Goal: Task Accomplishment & Management: Use online tool/utility

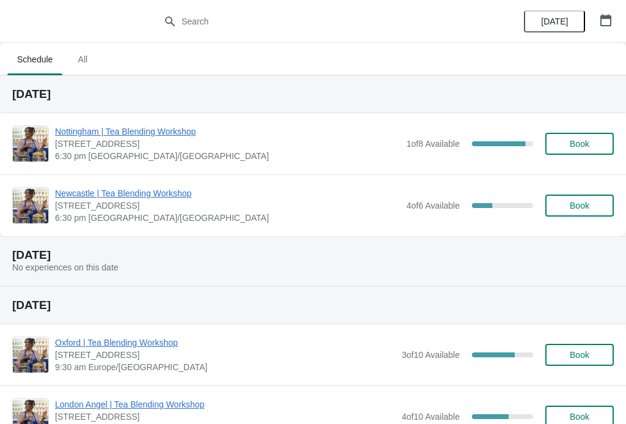
click at [154, 119] on div "[GEOGRAPHIC_DATA] | Tea Blending Workshop [STREET_ADDRESS] 6:30 pm [GEOGRAPHIC_…" at bounding box center [313, 143] width 626 height 61
click at [164, 125] on span "Nottingham | Tea Blending Workshop" at bounding box center [228, 131] width 346 height 12
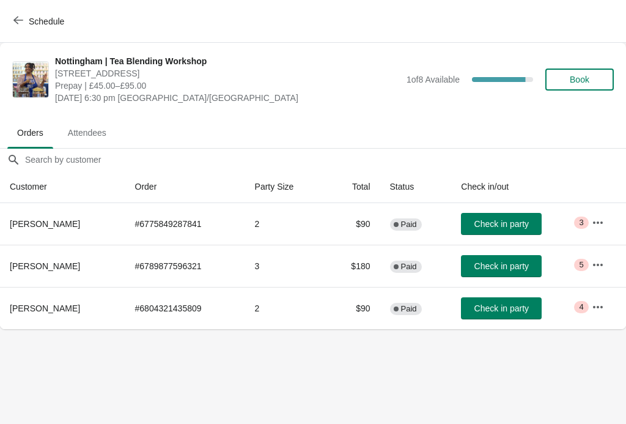
click at [609, 215] on button "button" at bounding box center [598, 223] width 22 height 22
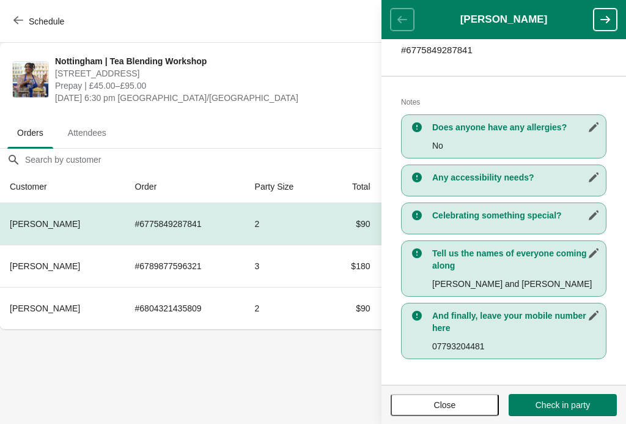
scroll to position [213, 0]
click at [606, 26] on button "button" at bounding box center [605, 20] width 23 height 22
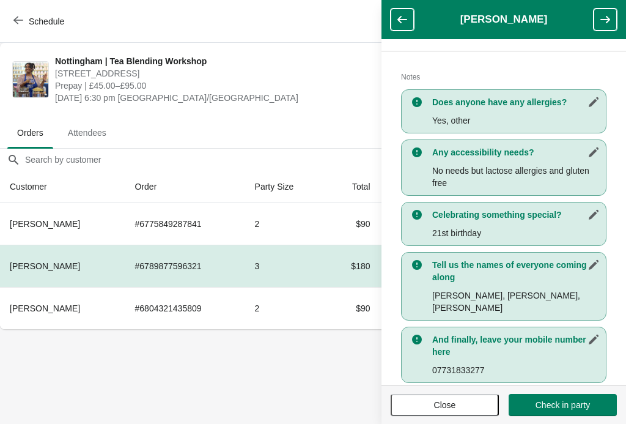
scroll to position [250, 0]
click at [606, 24] on icon "button" at bounding box center [606, 19] width 12 height 12
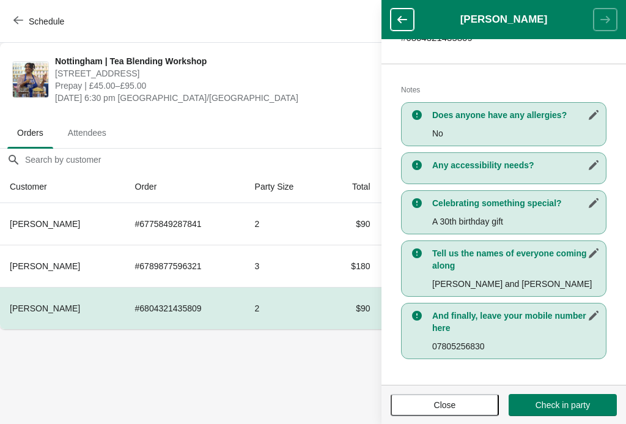
scroll to position [226, 0]
click at [404, 23] on icon "button" at bounding box center [402, 19] width 12 height 12
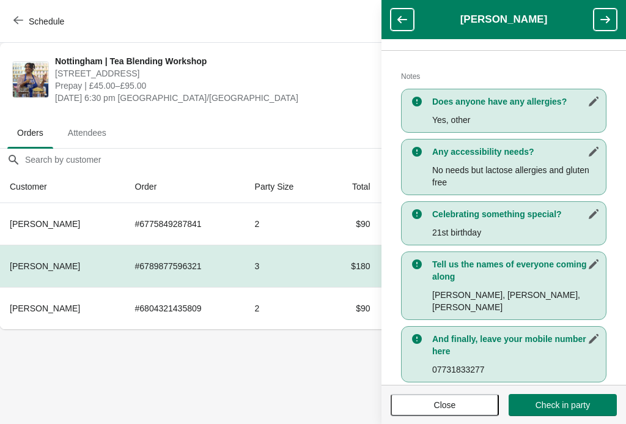
scroll to position [250, 0]
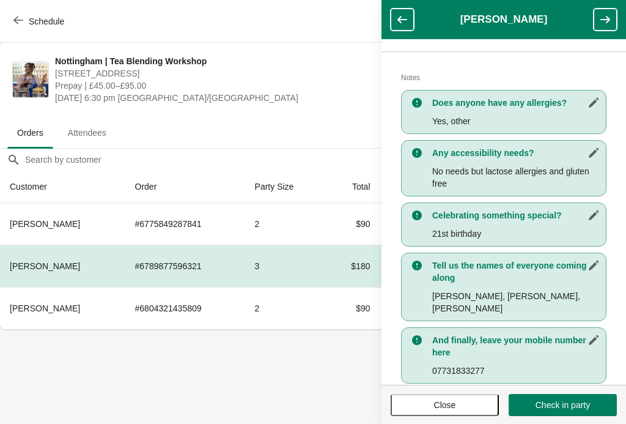
click at [614, 21] on button "button" at bounding box center [605, 20] width 23 height 22
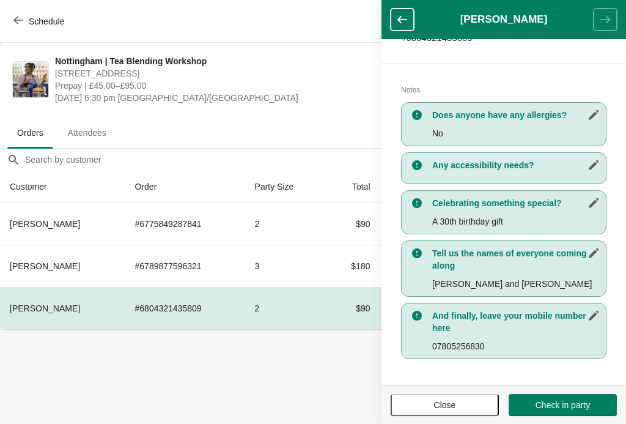
scroll to position [226, 0]
click at [472, 403] on span "Close" at bounding box center [445, 405] width 86 height 10
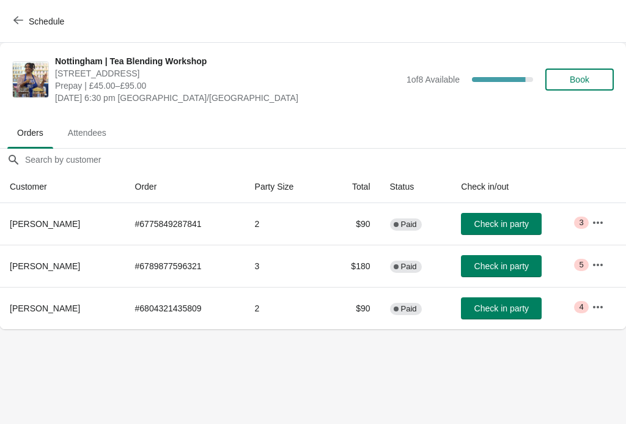
click at [594, 272] on button "button" at bounding box center [598, 265] width 22 height 22
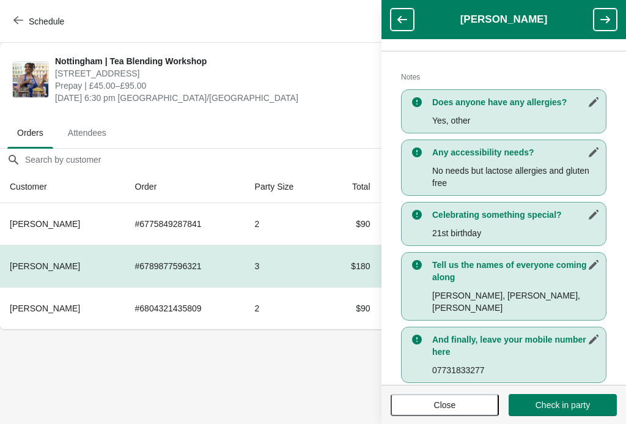
scroll to position [250, 0]
click at [610, 23] on icon "button" at bounding box center [606, 19] width 12 height 12
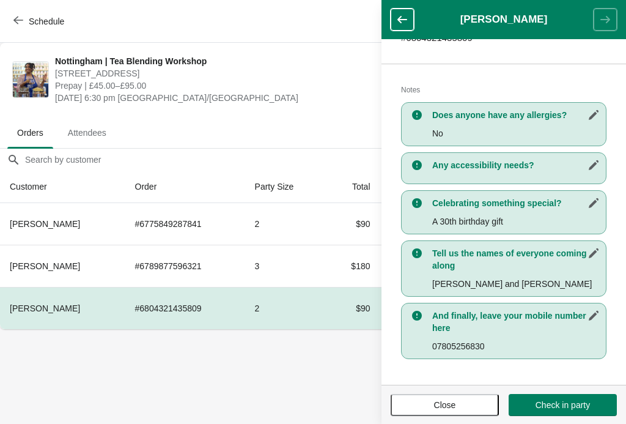
scroll to position [226, 0]
click at [571, 415] on button "Check in party" at bounding box center [563, 405] width 108 height 22
